Goal: Book appointment/travel/reservation

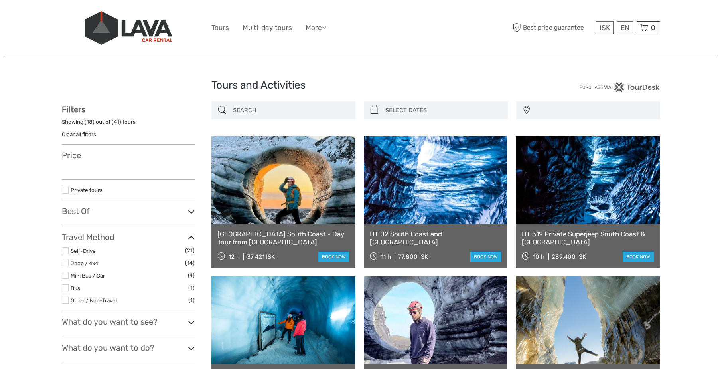
select select
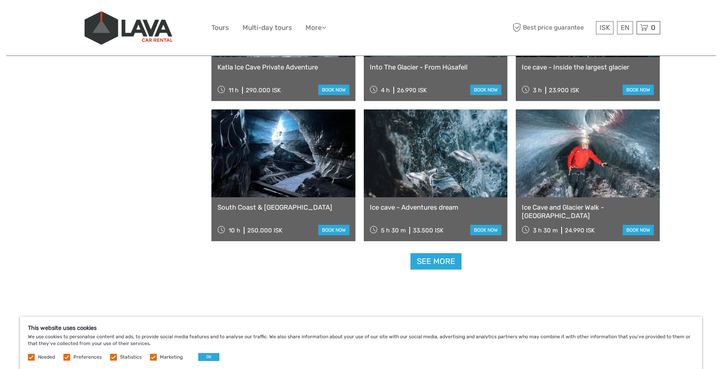
scroll to position [743, 0]
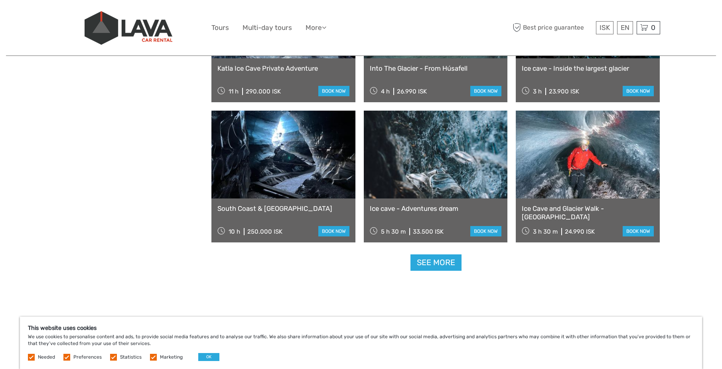
click at [577, 161] on link at bounding box center [588, 155] width 144 height 88
click at [433, 261] on link "See more" at bounding box center [436, 262] width 51 height 16
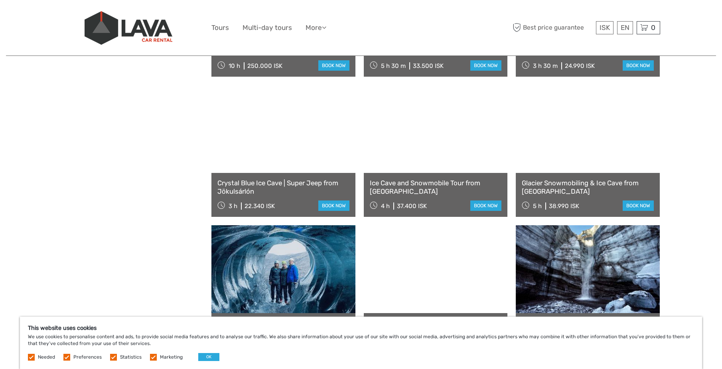
scroll to position [899, 0]
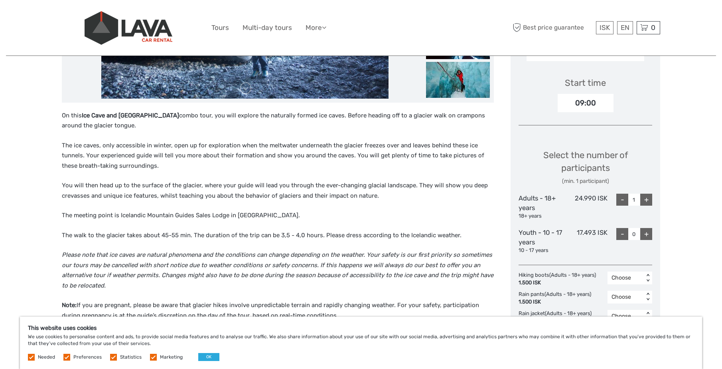
scroll to position [255, 0]
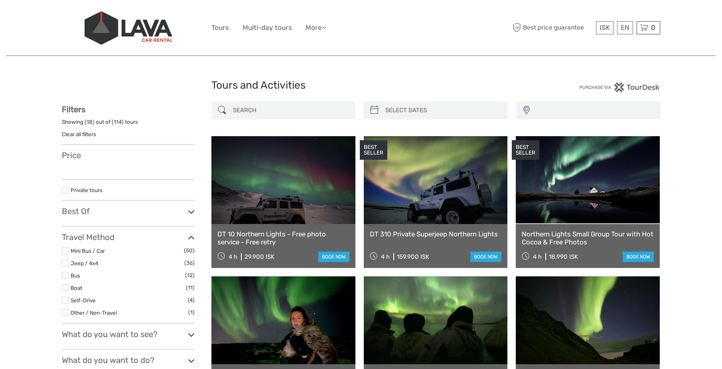
select select
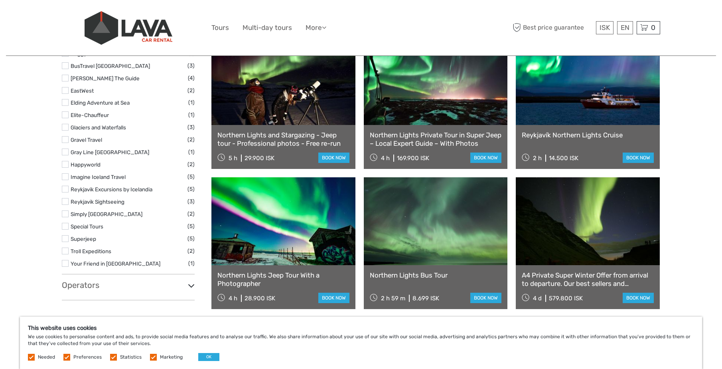
scroll to position [397, 0]
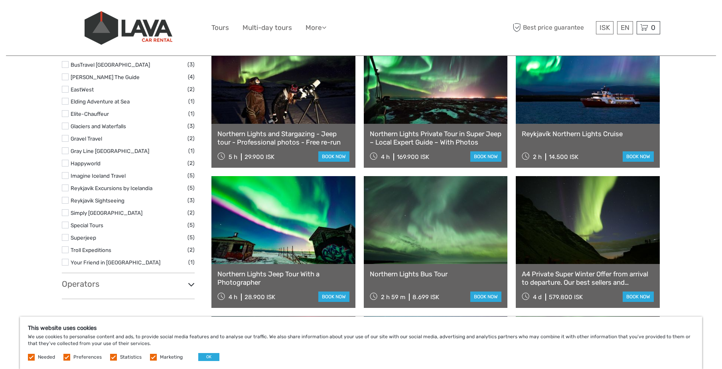
click at [291, 227] on link at bounding box center [284, 220] width 144 height 88
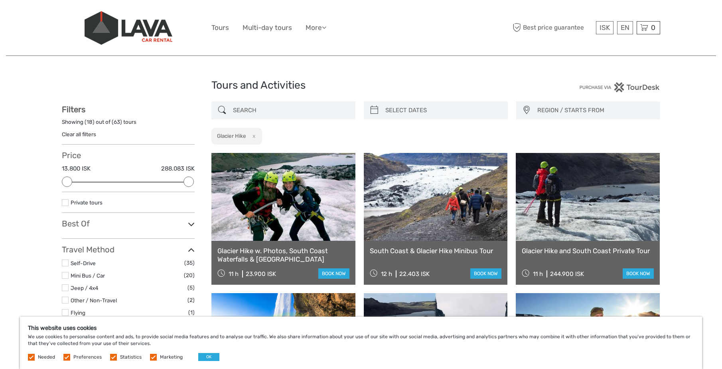
select select
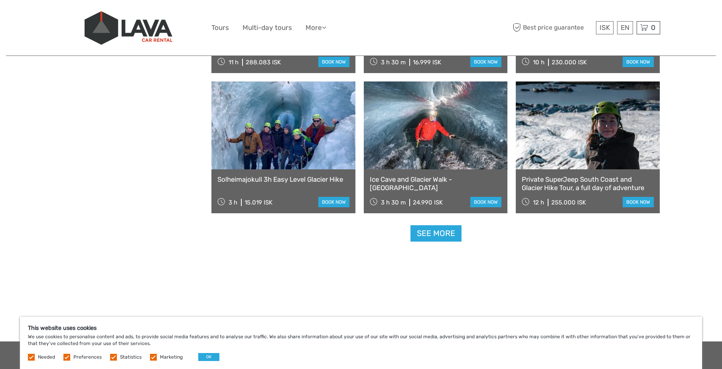
scroll to position [773, 0]
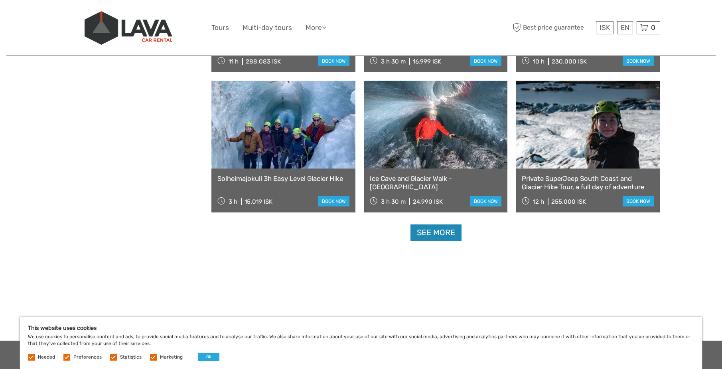
click at [426, 232] on link "See more" at bounding box center [436, 232] width 51 height 16
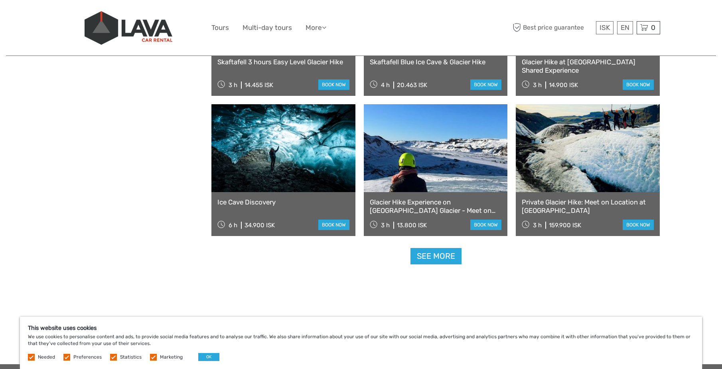
scroll to position [1593, 0]
